Goal: Transaction & Acquisition: Purchase product/service

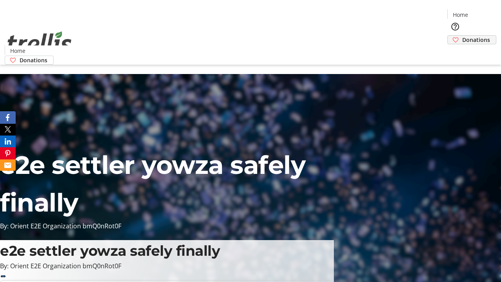
click at [463, 36] on span "Donations" at bounding box center [477, 40] width 28 height 8
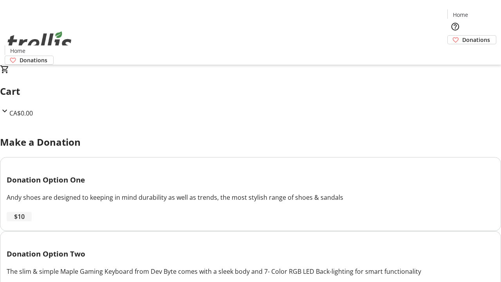
click at [25, 221] on span "$10" at bounding box center [19, 216] width 11 height 9
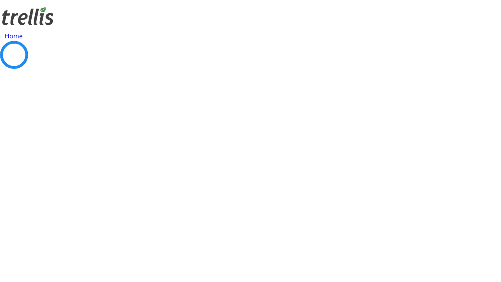
select select "CA"
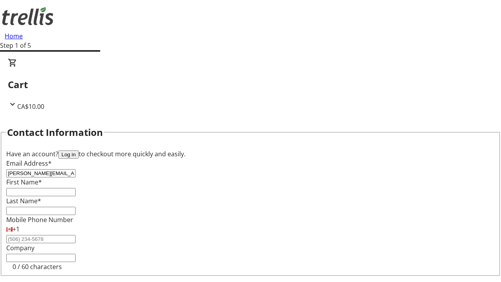
type input "[PERSON_NAME][EMAIL_ADDRESS][DOMAIN_NAME]"
type input "[PERSON_NAME]"
type input "[STREET_ADDRESS][PERSON_NAME]"
type input "Kelowna"
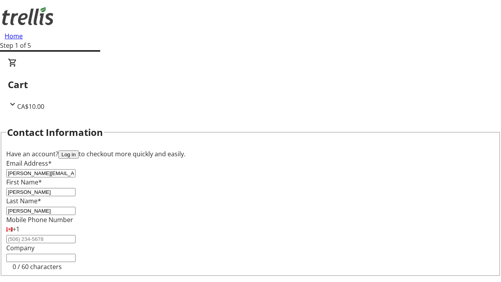
select select "BC"
type input "Kelowna"
type input "V1Y 0C2"
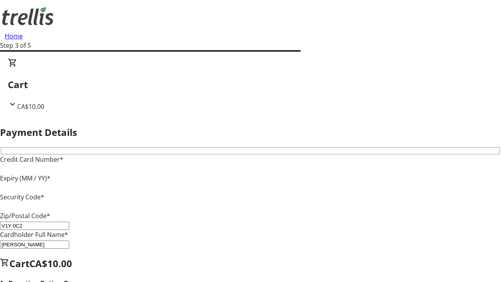
type input "V1Y 0C2"
